Goal: Information Seeking & Learning: Find specific fact

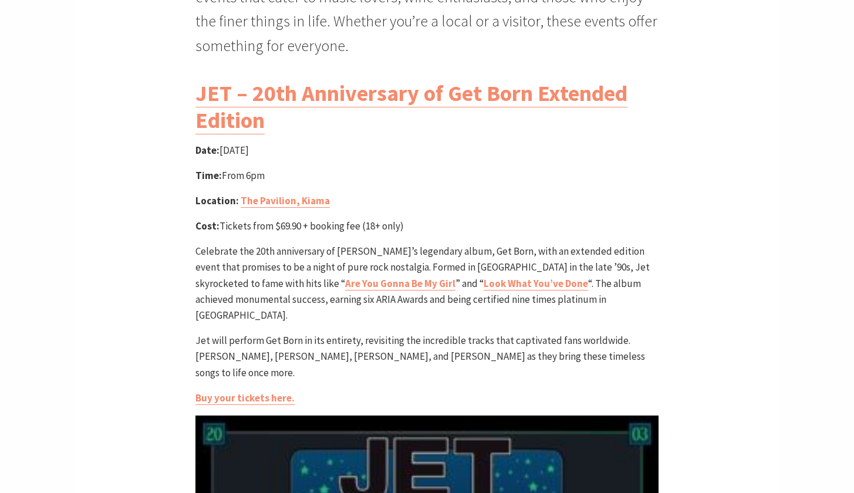
scroll to position [538, 0]
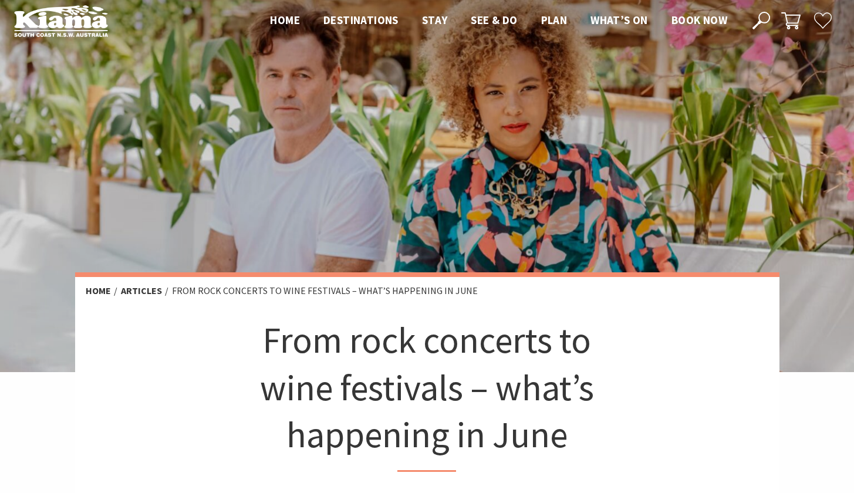
scroll to position [10, 0]
click at [256, 291] on li "From rock concerts to wine festivals – what’s happening in June" at bounding box center [325, 290] width 306 height 15
click at [136, 291] on link "Articles" at bounding box center [141, 290] width 41 height 12
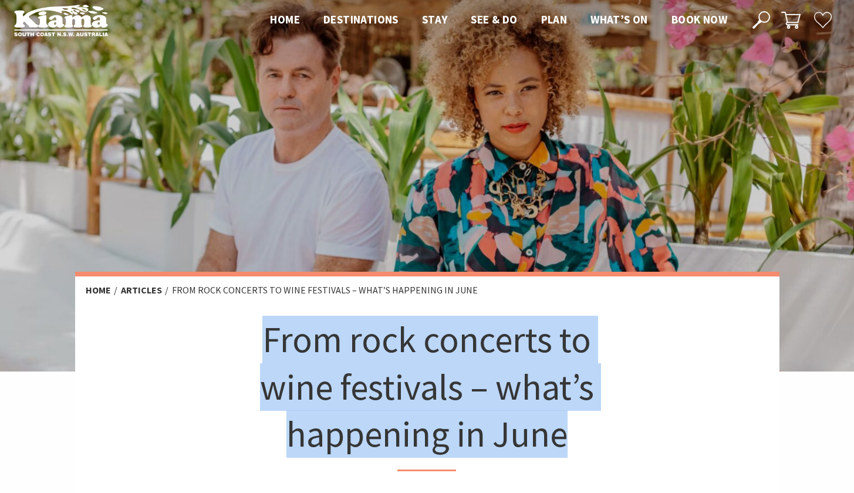
drag, startPoint x: 259, startPoint y: 340, endPoint x: 574, endPoint y: 435, distance: 328.8
click at [574, 435] on h1 "From rock concerts to wine festivals – what’s happening in June" at bounding box center [428, 394] width 348 height 156
copy h1 "From rock concerts to wine festivals – what’s happening in June"
click at [766, 18] on icon at bounding box center [762, 20] width 18 height 18
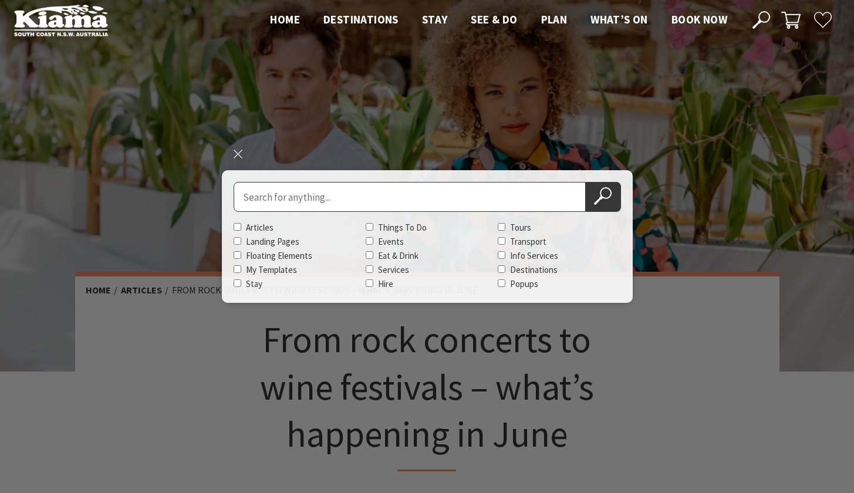
paste input "From rock concerts to wine festivals – what’s happening in June"
type input "From rock concerts to wine festivals – what’s happening in June"
click at [603, 197] on button "Search Now" at bounding box center [603, 197] width 35 height 30
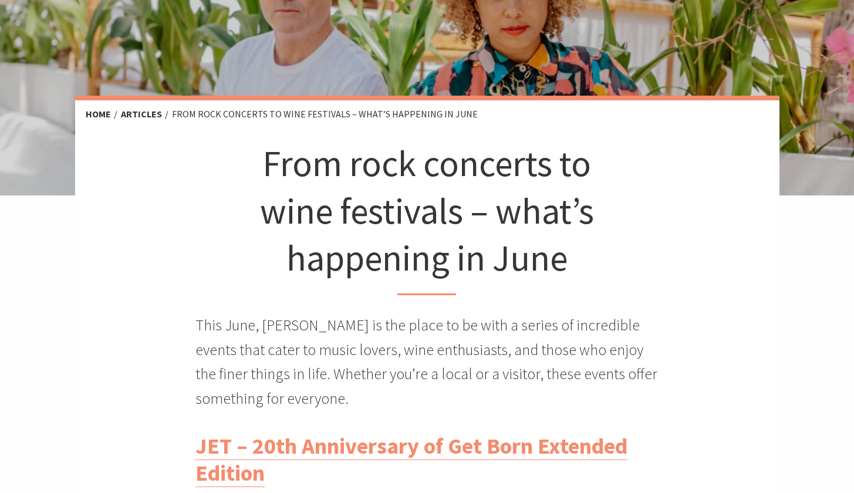
scroll to position [167, 0]
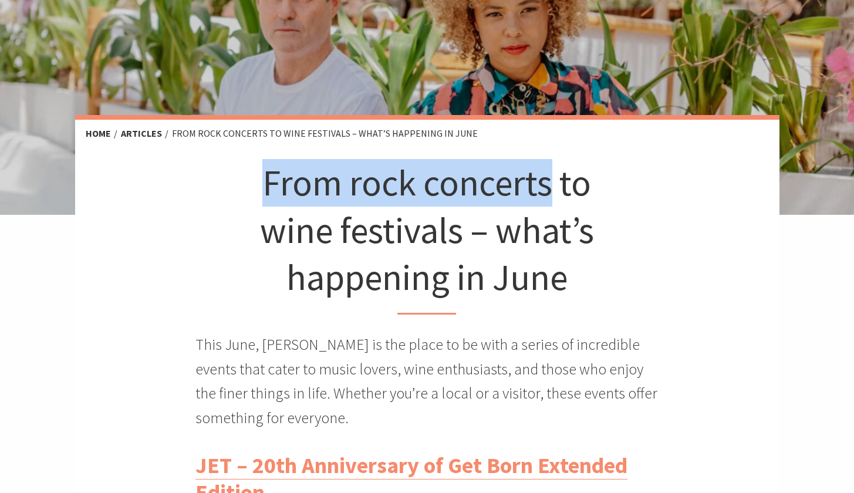
drag, startPoint x: 268, startPoint y: 186, endPoint x: 554, endPoint y: 191, distance: 285.4
click at [554, 191] on h1 "From rock concerts to wine festivals – what’s happening in June" at bounding box center [428, 237] width 348 height 156
copy h1 "From rock concerts"
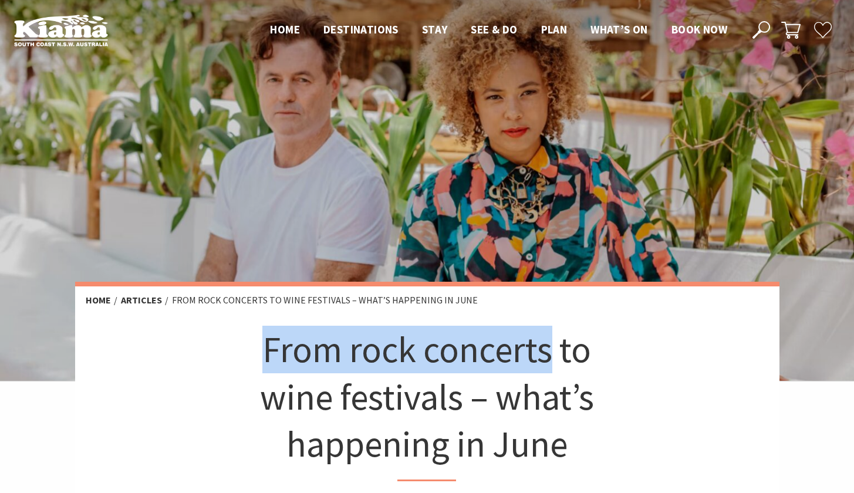
scroll to position [0, 0]
click at [155, 301] on link "Articles" at bounding box center [141, 300] width 41 height 12
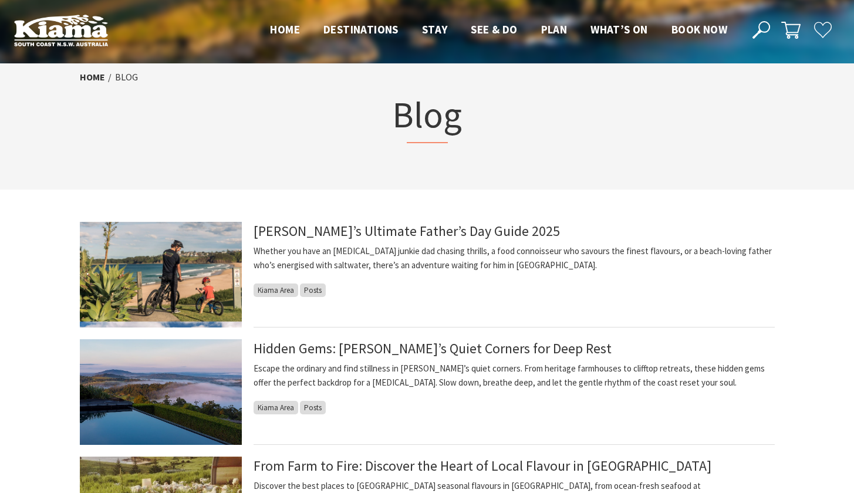
click at [757, 38] on icon at bounding box center [762, 30] width 18 height 18
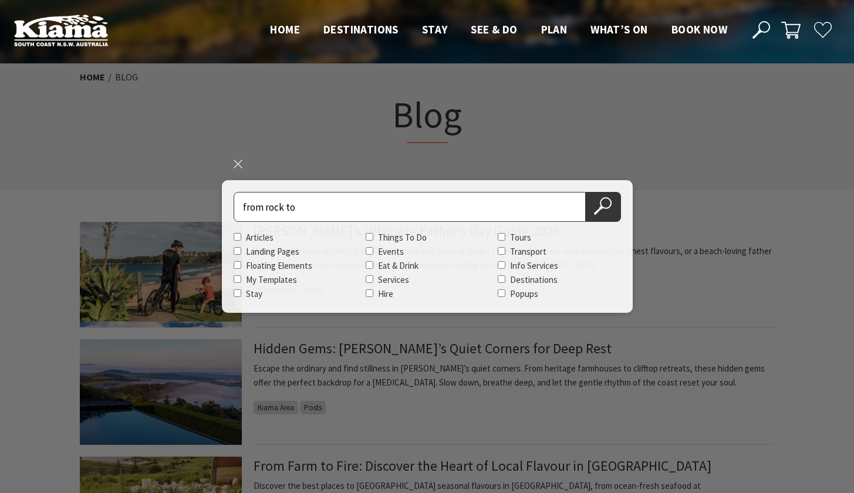
type input "from rock to"
click at [603, 207] on button "Search Now" at bounding box center [603, 207] width 35 height 30
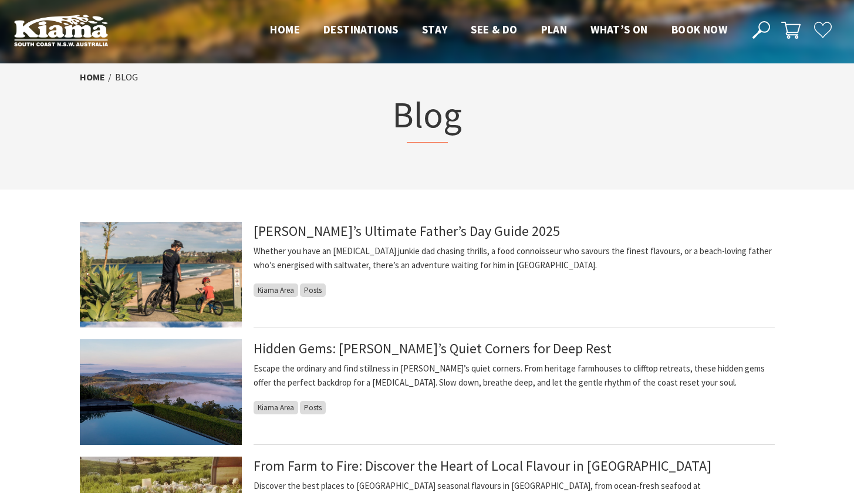
click at [760, 33] on use at bounding box center [762, 30] width 18 height 18
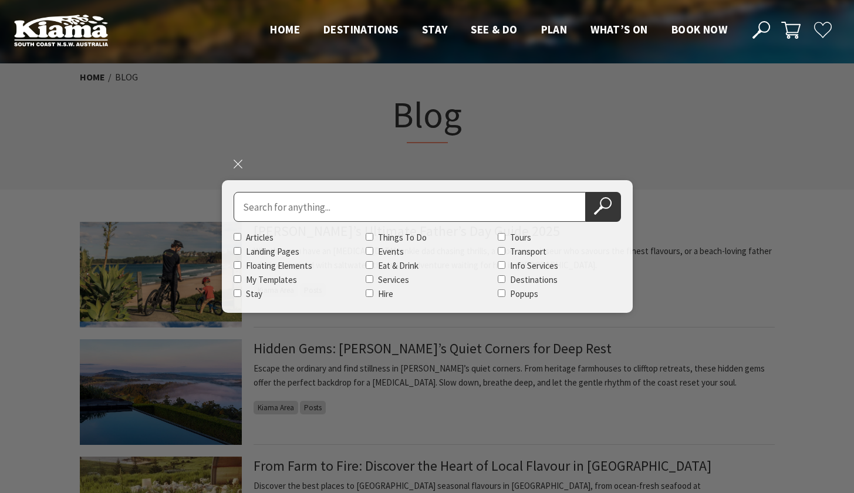
click at [236, 238] on input "Articles" at bounding box center [238, 237] width 8 height 8
checkbox input "true"
click at [262, 211] on input "Search for" at bounding box center [410, 207] width 352 height 30
paste input "From rock concerts"
type input "From rock concerts"
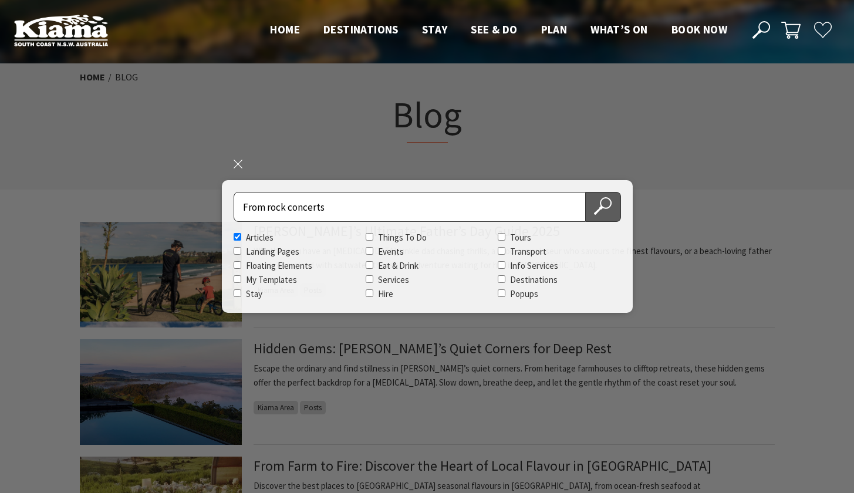
click at [599, 210] on use at bounding box center [603, 206] width 18 height 18
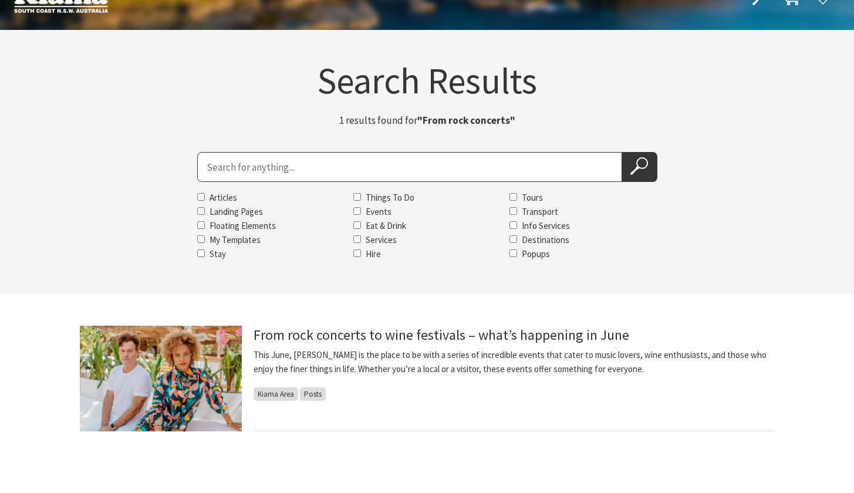
scroll to position [41, 0]
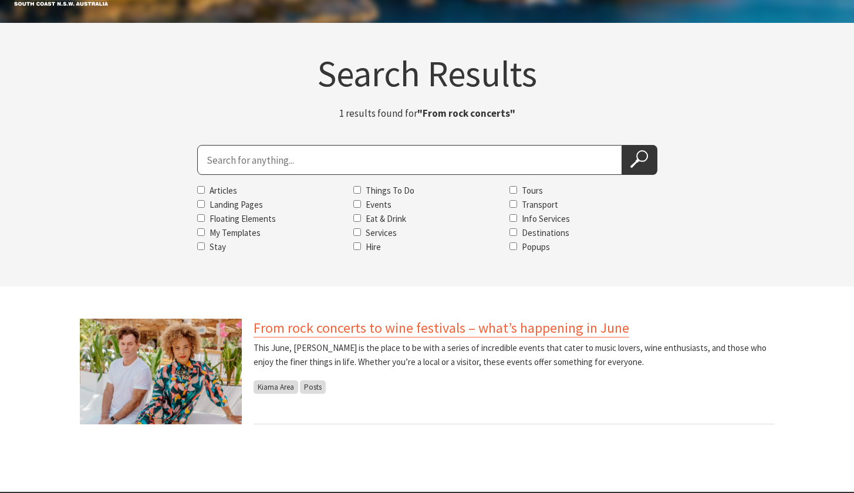
click at [423, 333] on link "From rock concerts to wine festivals – what’s happening in June" at bounding box center [442, 328] width 376 height 19
